Goal: Task Accomplishment & Management: Use online tool/utility

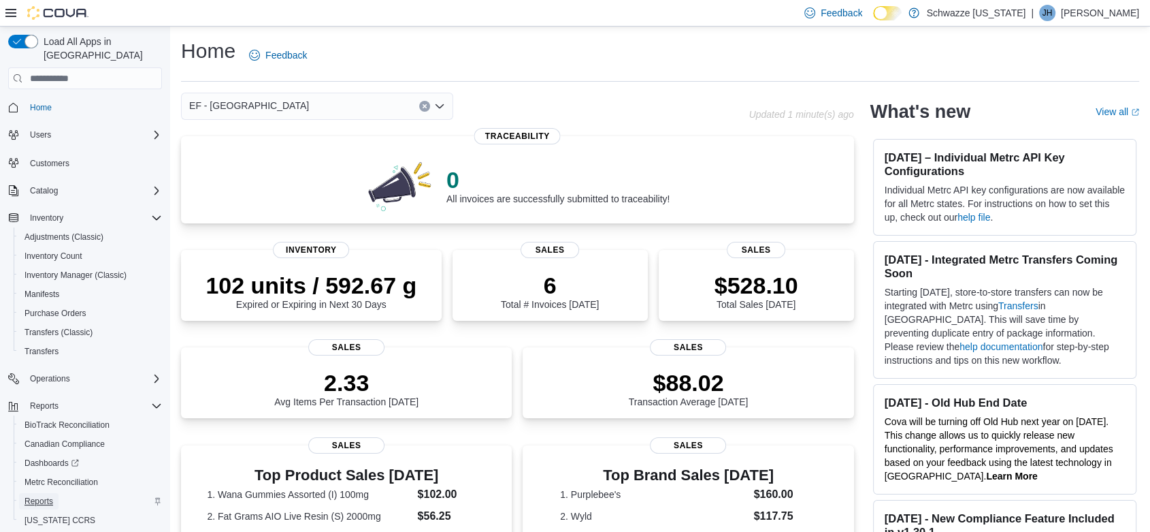
click at [47, 496] on span "Reports" at bounding box center [39, 501] width 29 height 11
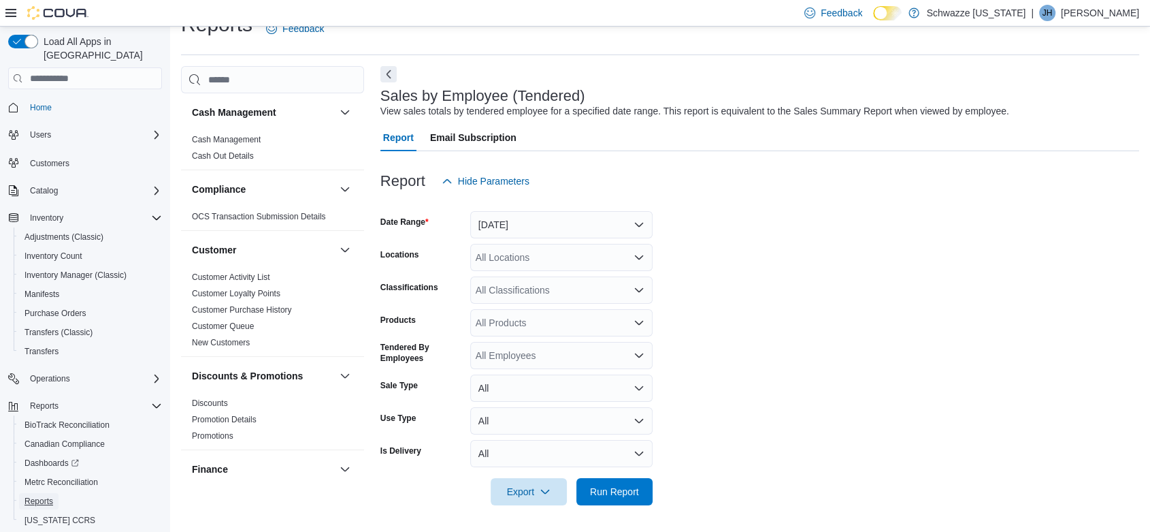
scroll to position [27, 0]
click at [532, 227] on button "[DATE]" at bounding box center [561, 223] width 182 height 27
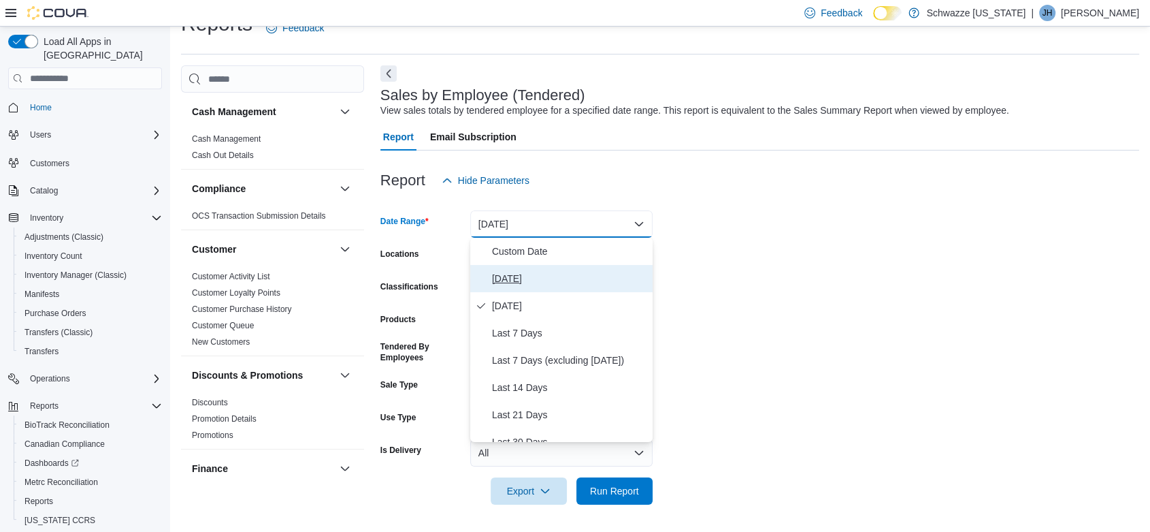
click at [523, 277] on span "[DATE]" at bounding box center [569, 278] width 155 height 16
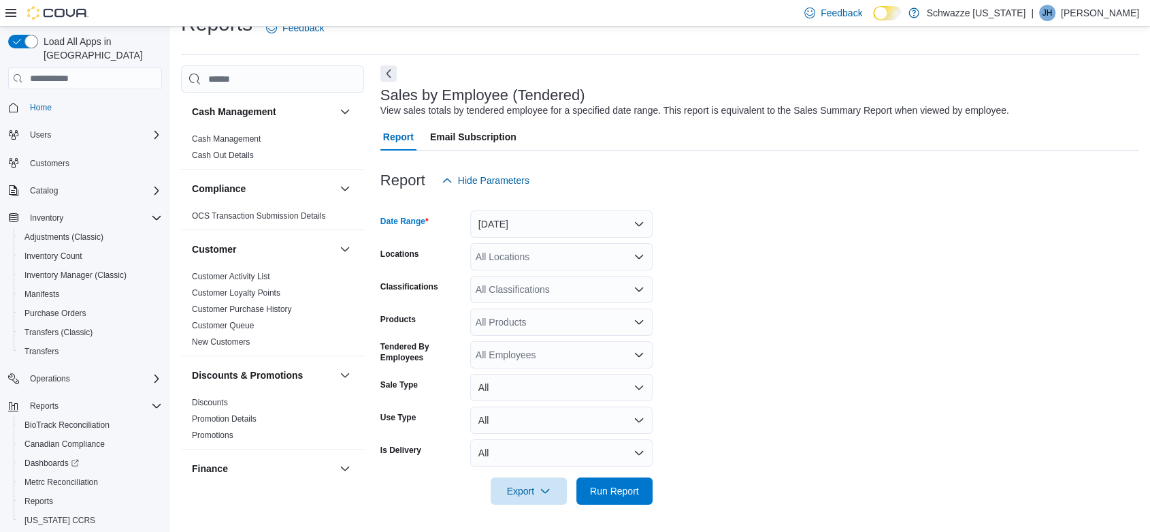
click at [564, 246] on div "All Locations" at bounding box center [561, 256] width 182 height 27
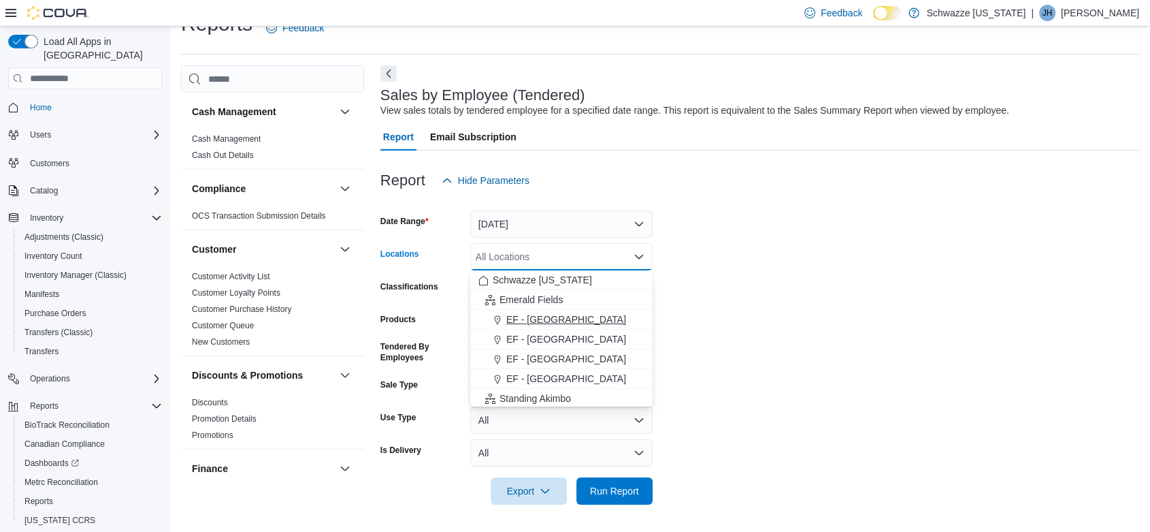
click at [557, 313] on span "EF - [GEOGRAPHIC_DATA]" at bounding box center [566, 319] width 120 height 14
click at [625, 489] on span "Run Report" at bounding box center [614, 491] width 49 height 14
